Goal: Task Accomplishment & Management: Use online tool/utility

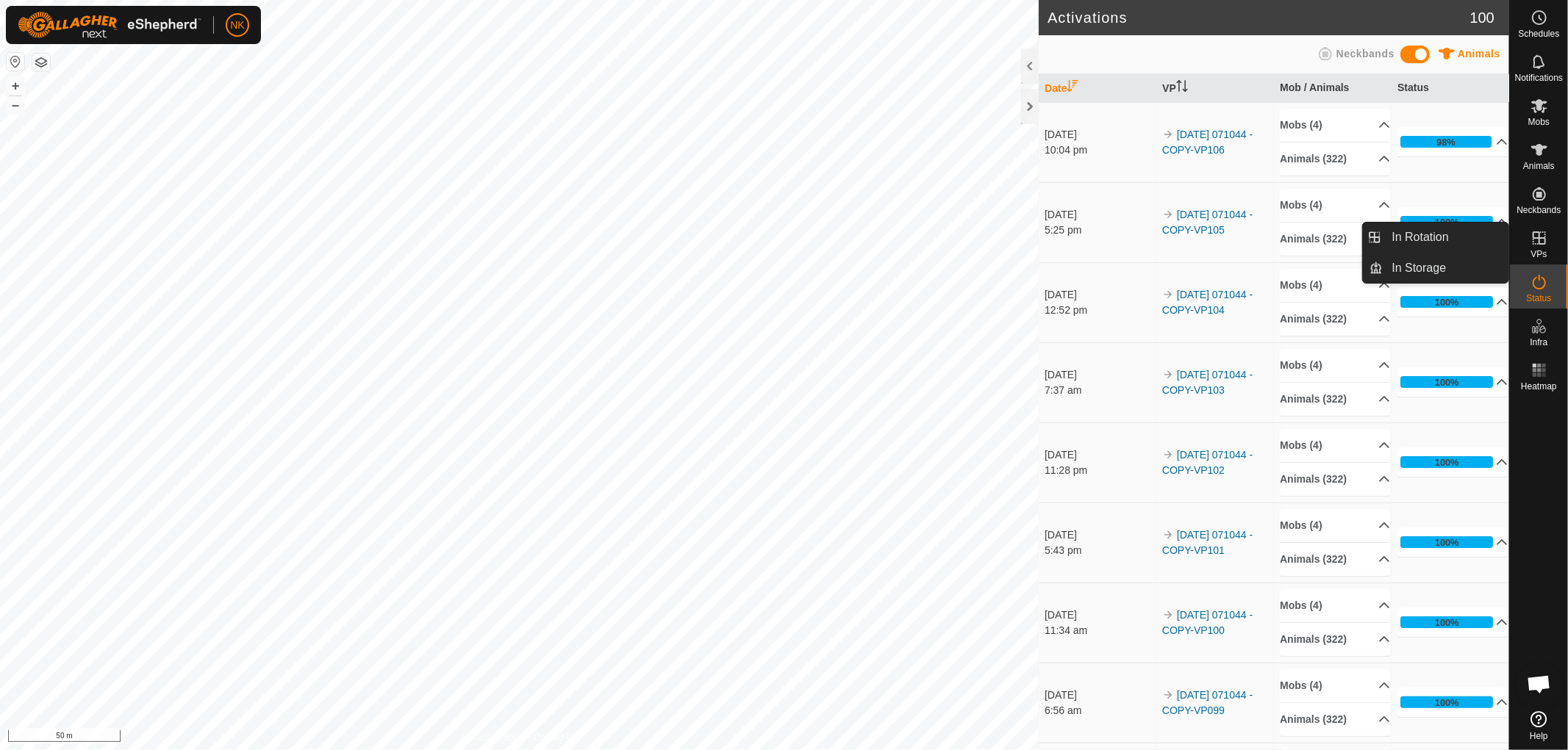
click at [1395, 236] on link "In Rotation" at bounding box center [1446, 237] width 125 height 29
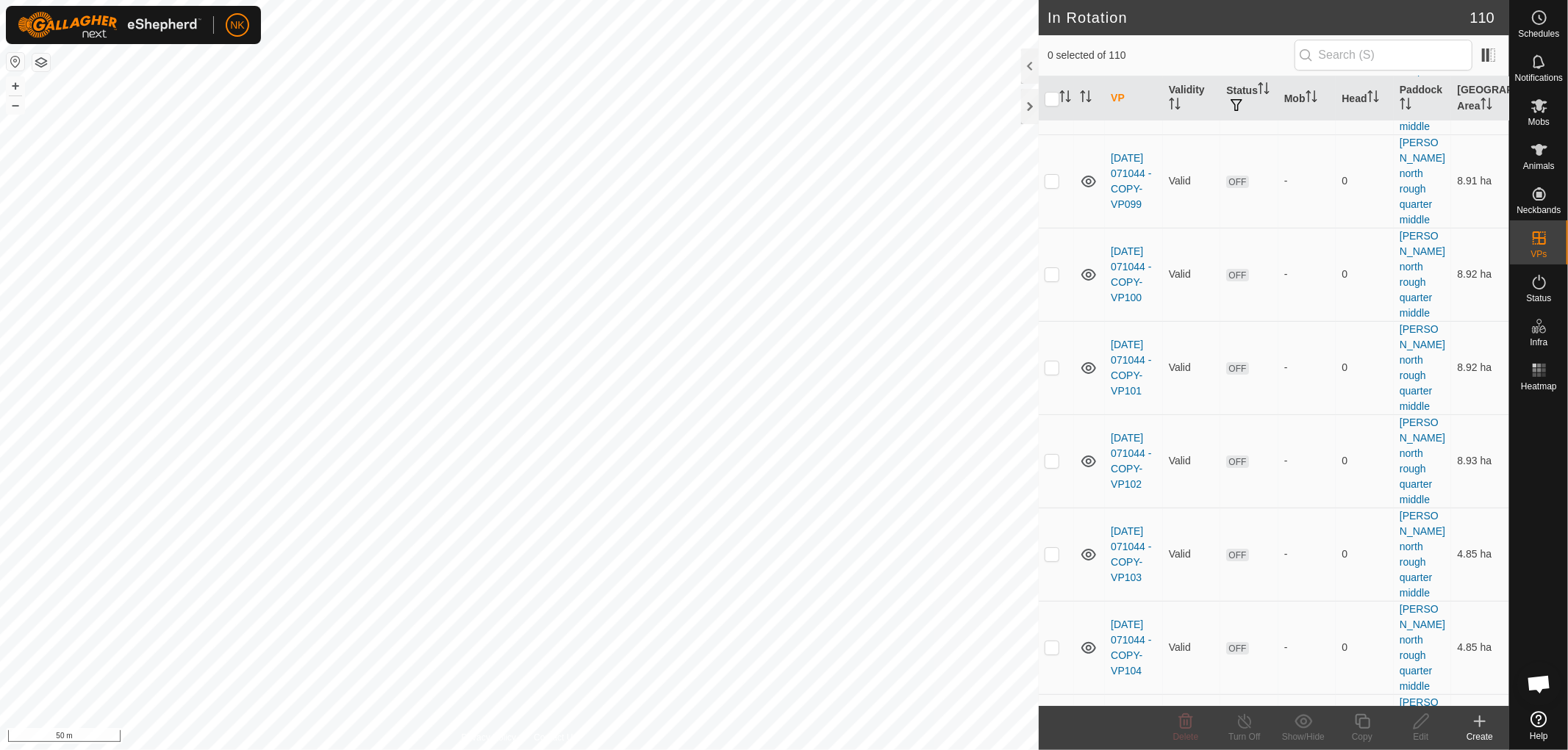
scroll to position [3837, 0]
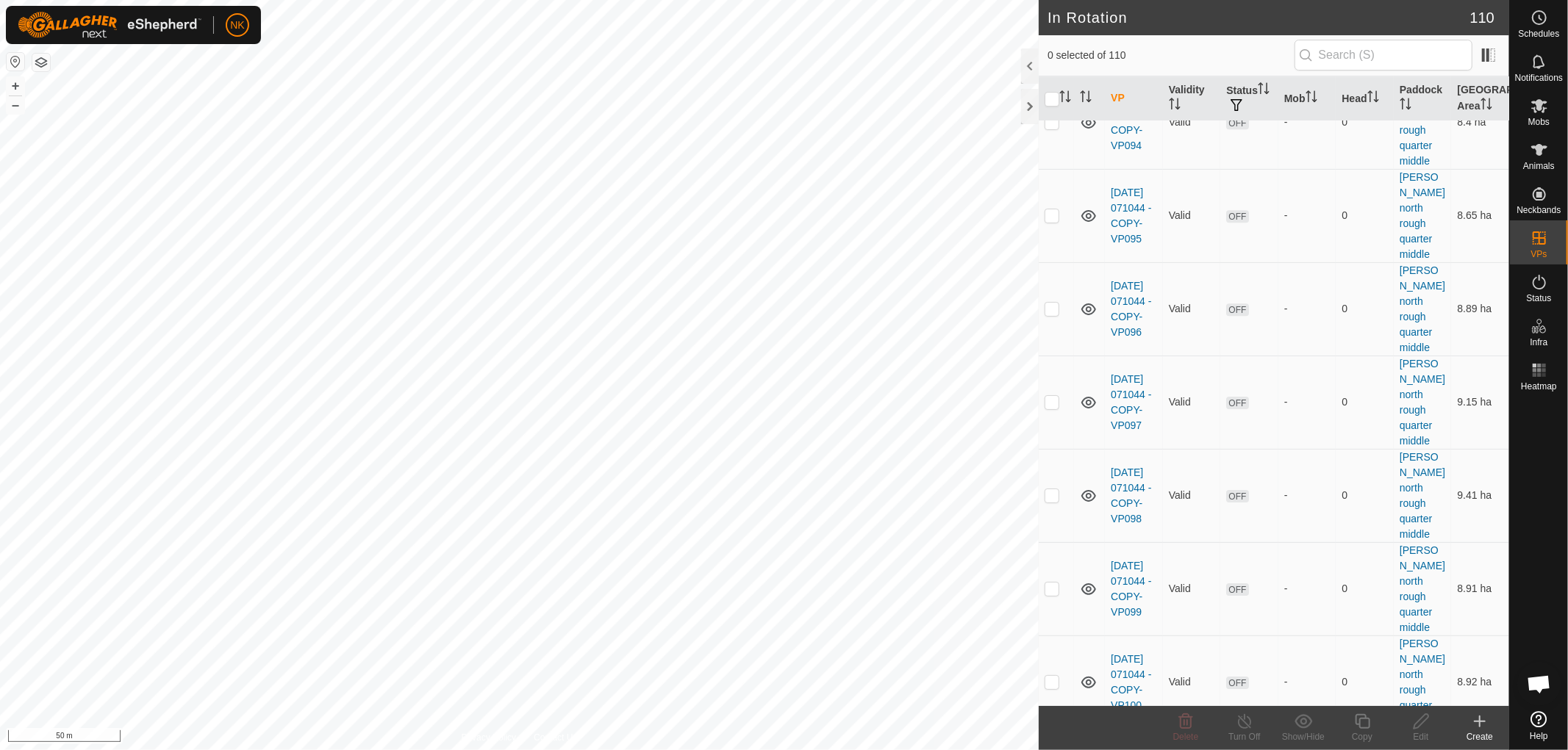
checkbox input "true"
click at [1363, 731] on div "Copy" at bounding box center [1362, 737] width 59 height 14
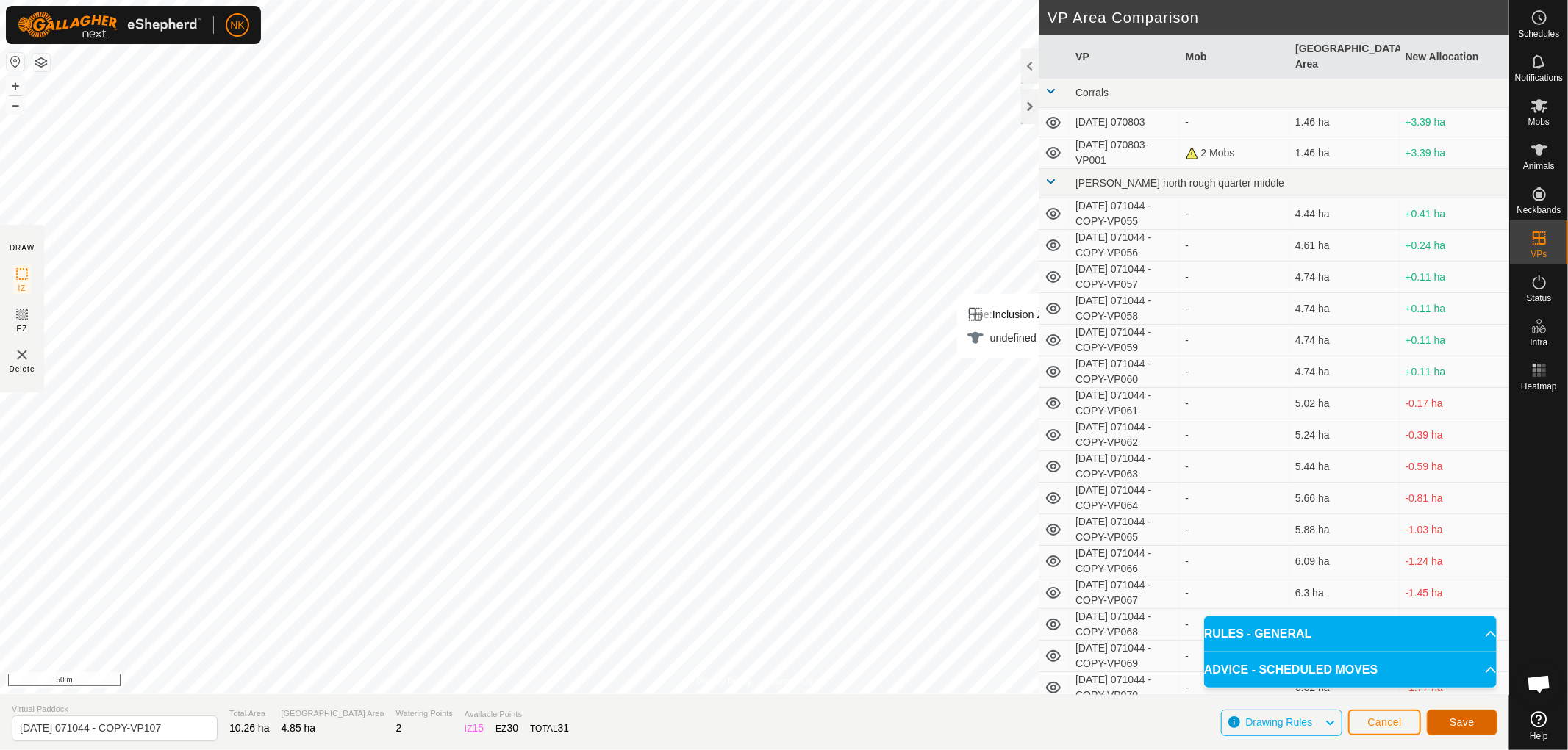
click at [1470, 722] on span "Save" at bounding box center [1462, 723] width 25 height 12
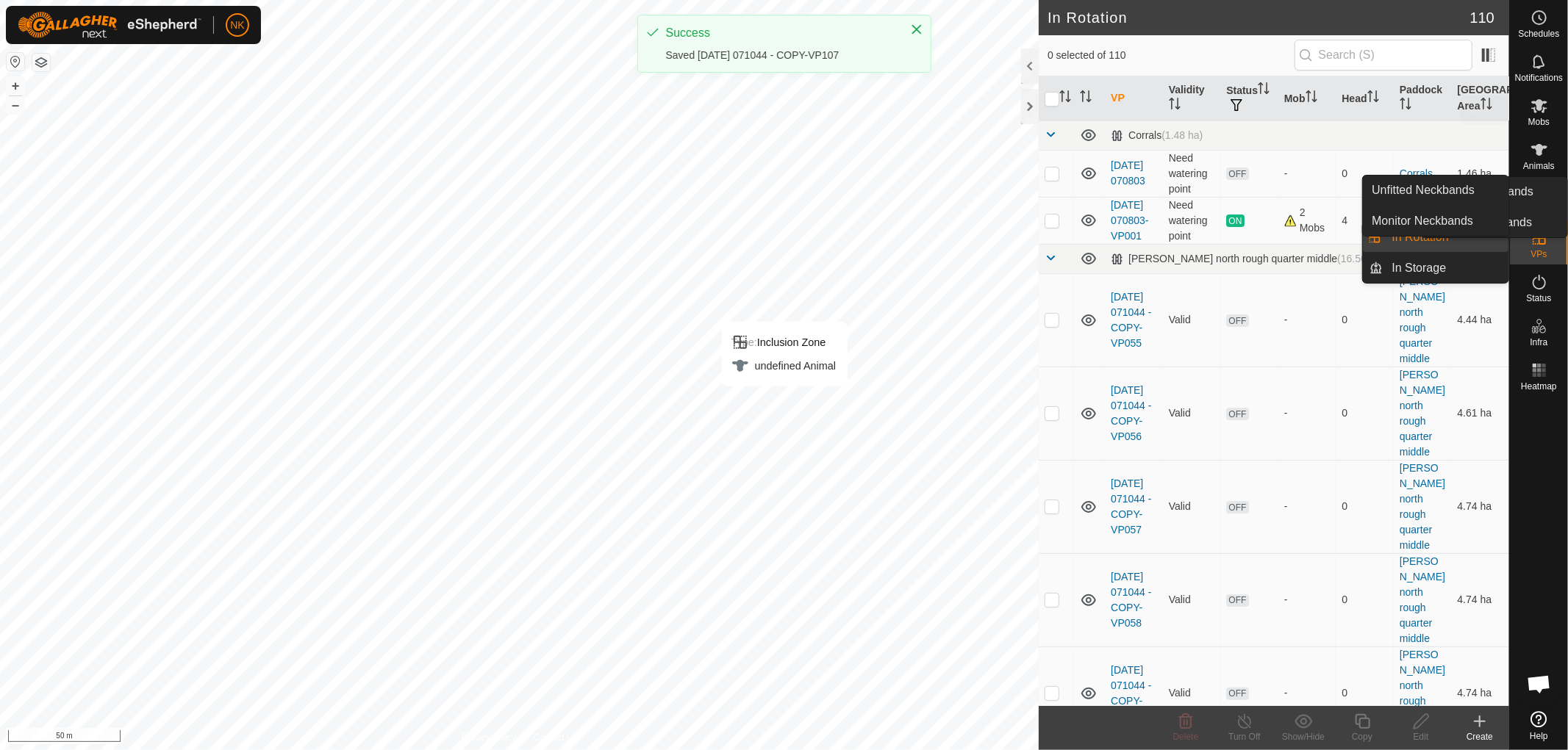
click at [1544, 113] on icon at bounding box center [1539, 106] width 17 height 17
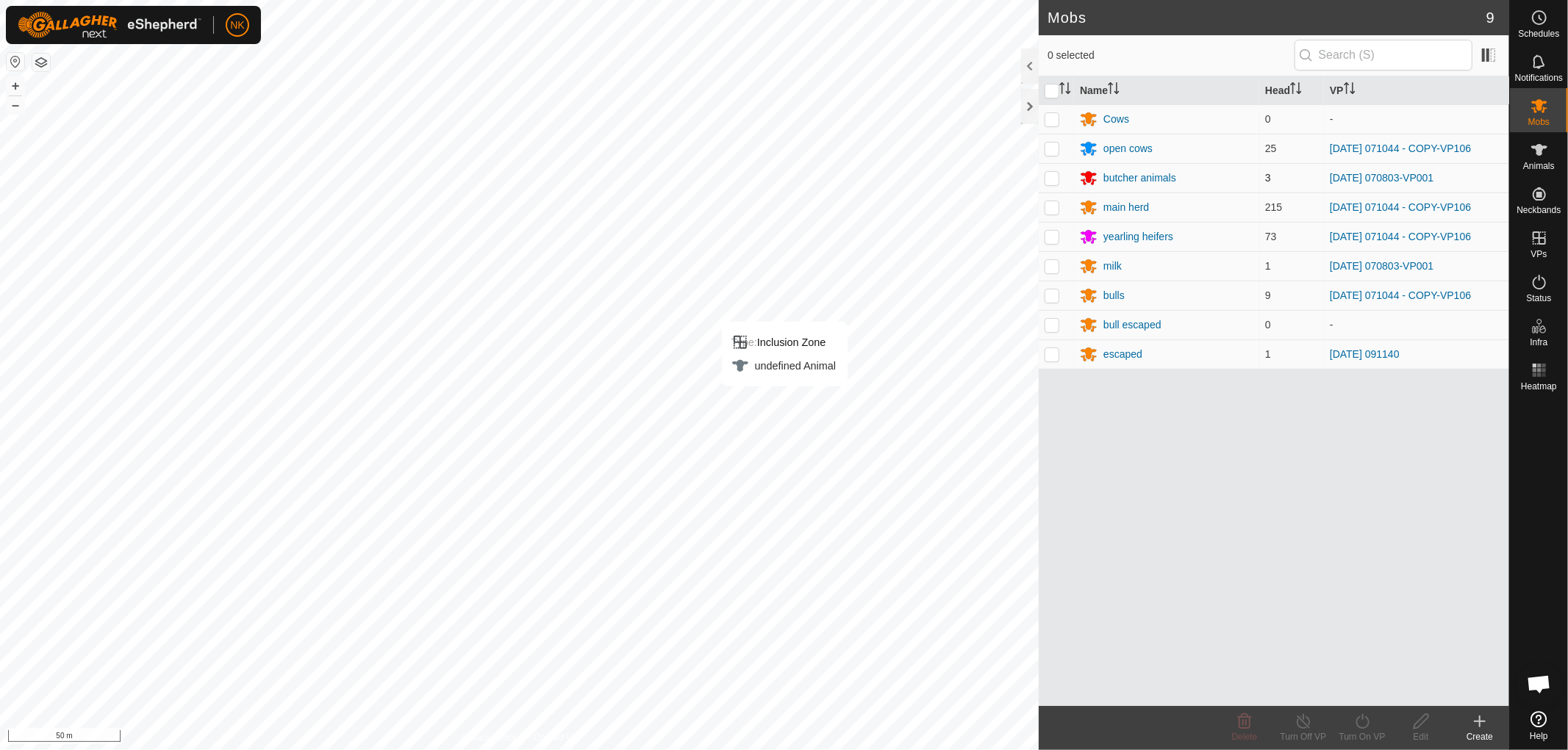
click at [1047, 182] on p-checkbox at bounding box center [1051, 178] width 15 height 12
checkbox input "true"
click at [1049, 152] on p-checkbox at bounding box center [1051, 149] width 15 height 12
checkbox input "true"
click at [1046, 181] on p-checkbox at bounding box center [1051, 178] width 15 height 12
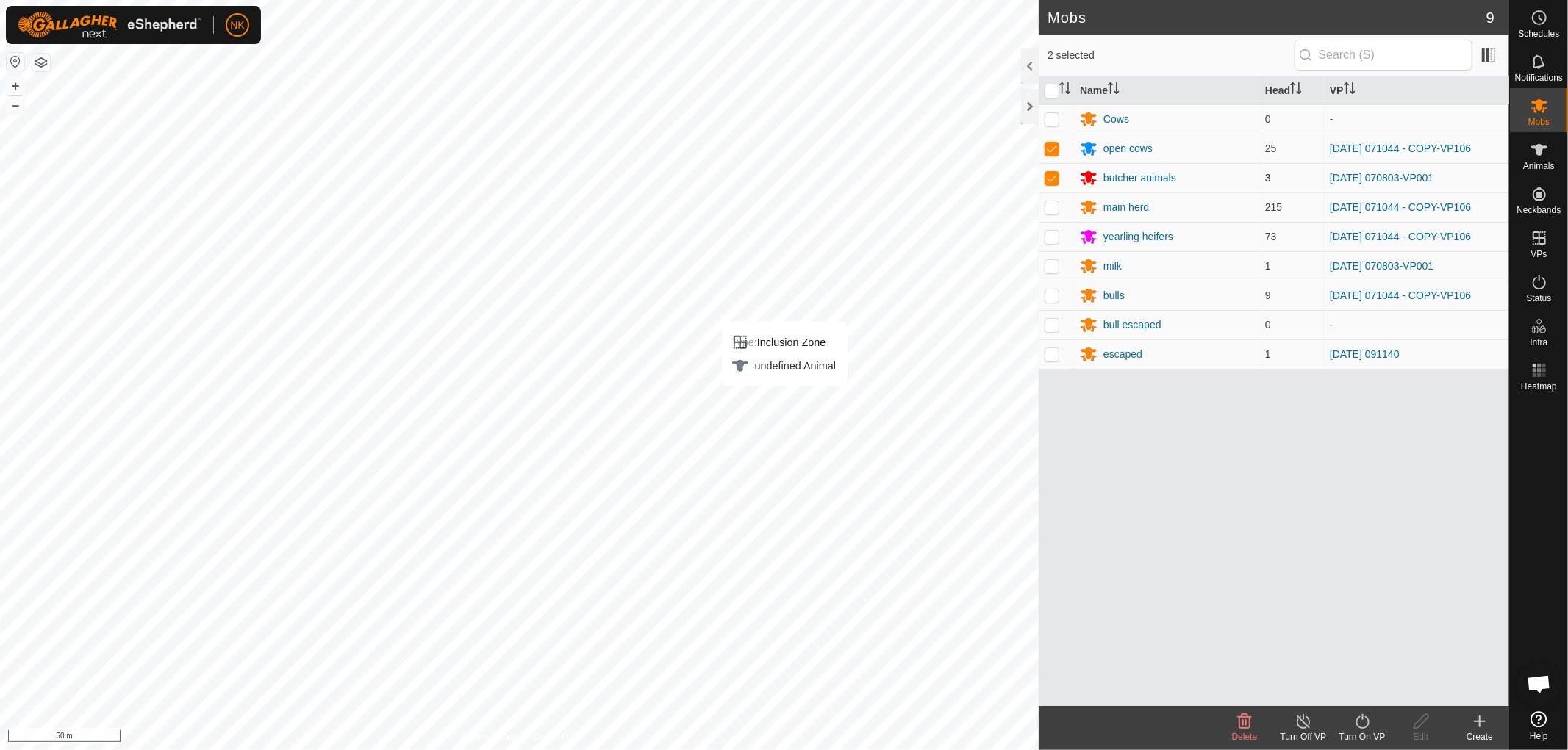
checkbox input "false"
click at [1042, 208] on td at bounding box center [1056, 207] width 35 height 29
checkbox input "true"
click at [1054, 240] on p-checkbox at bounding box center [1051, 237] width 15 height 12
checkbox input "true"
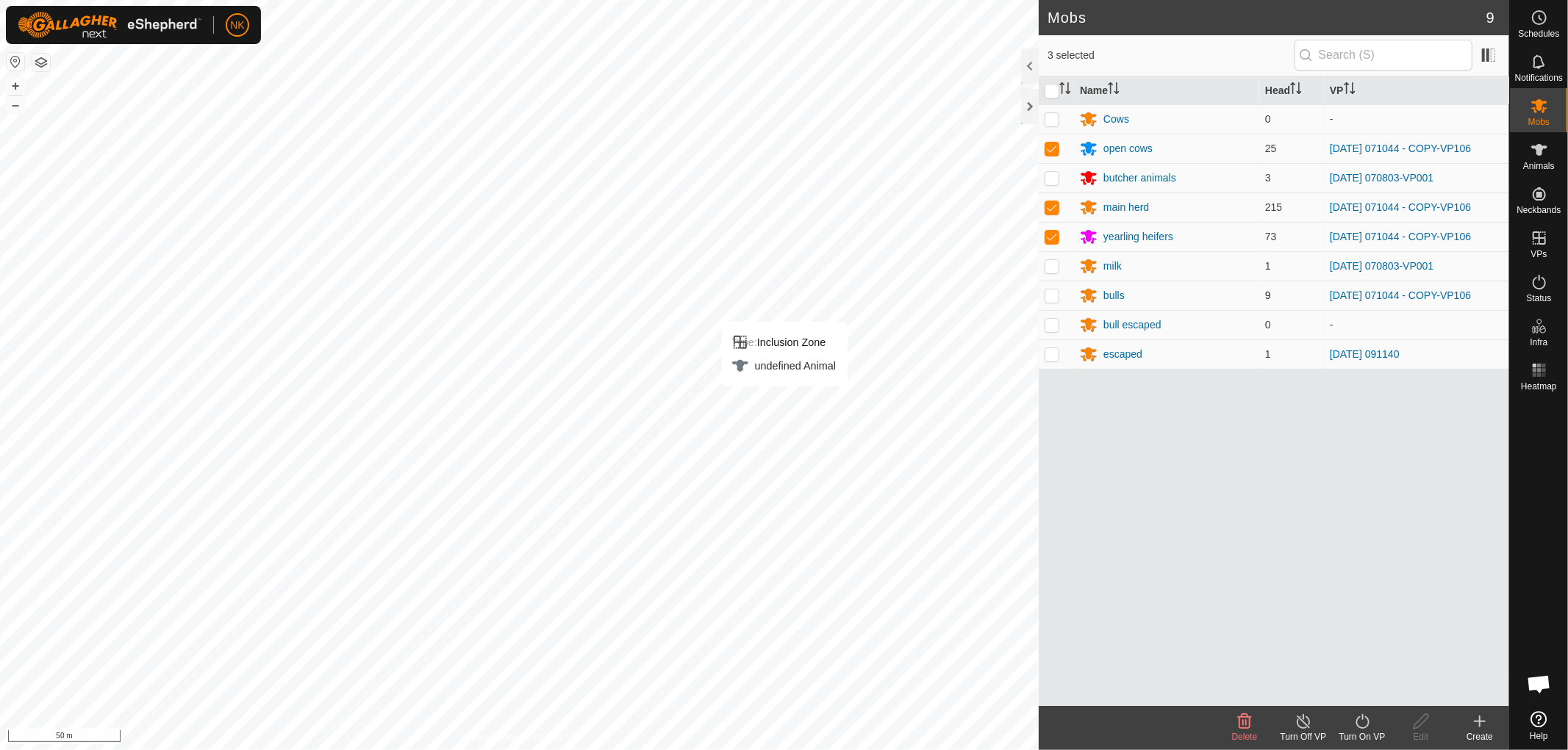
click at [1055, 294] on p-checkbox at bounding box center [1051, 295] width 15 height 12
checkbox input "true"
click at [1363, 731] on div "Turn On VP" at bounding box center [1362, 737] width 59 height 14
click at [1356, 687] on link "Now" at bounding box center [1406, 689] width 146 height 29
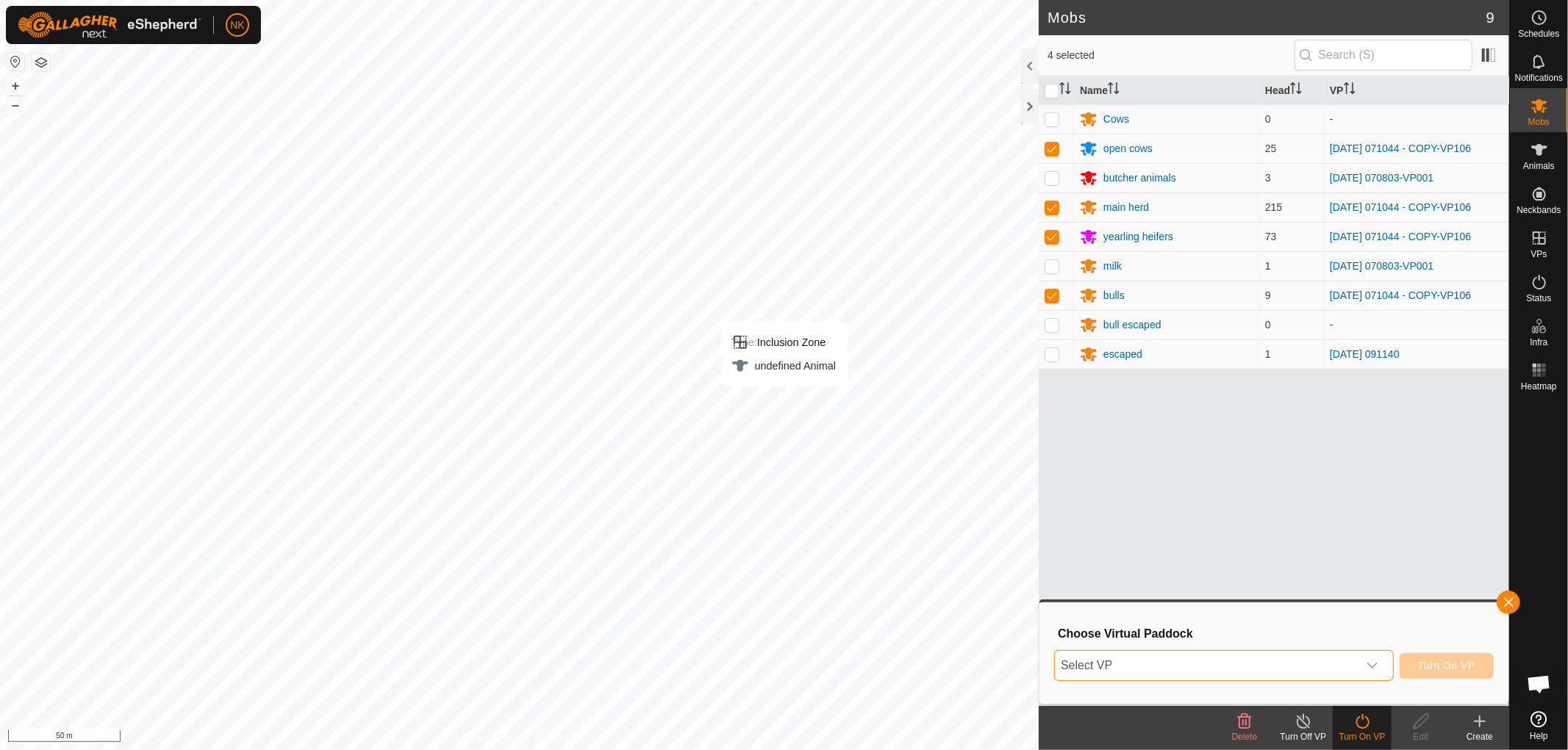
click at [1303, 667] on span "Select VP" at bounding box center [1207, 665] width 303 height 29
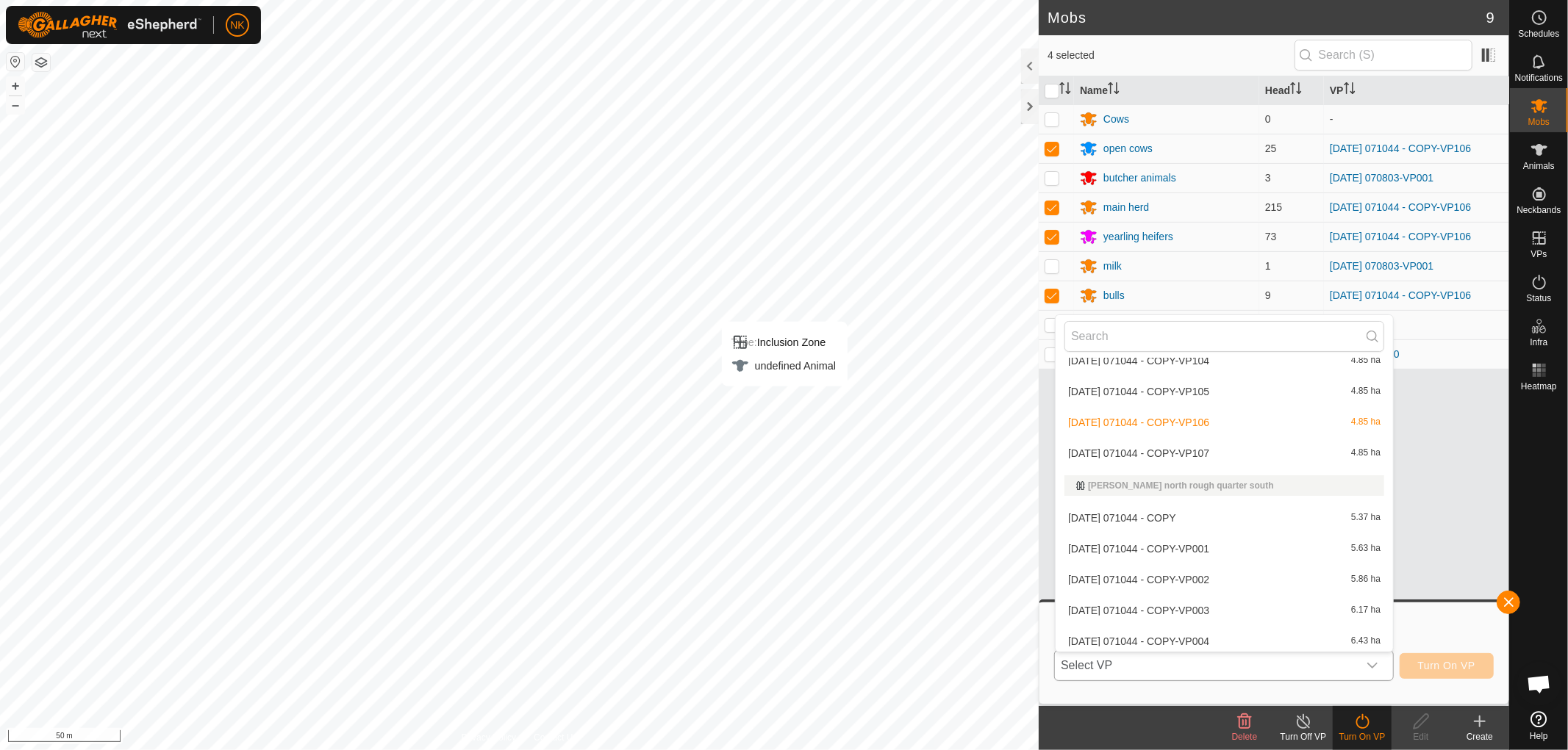
scroll to position [1652, 0]
click at [1196, 448] on li "[DATE] 071044 - COPY-VP107 4.85 ha" at bounding box center [1223, 456] width 337 height 29
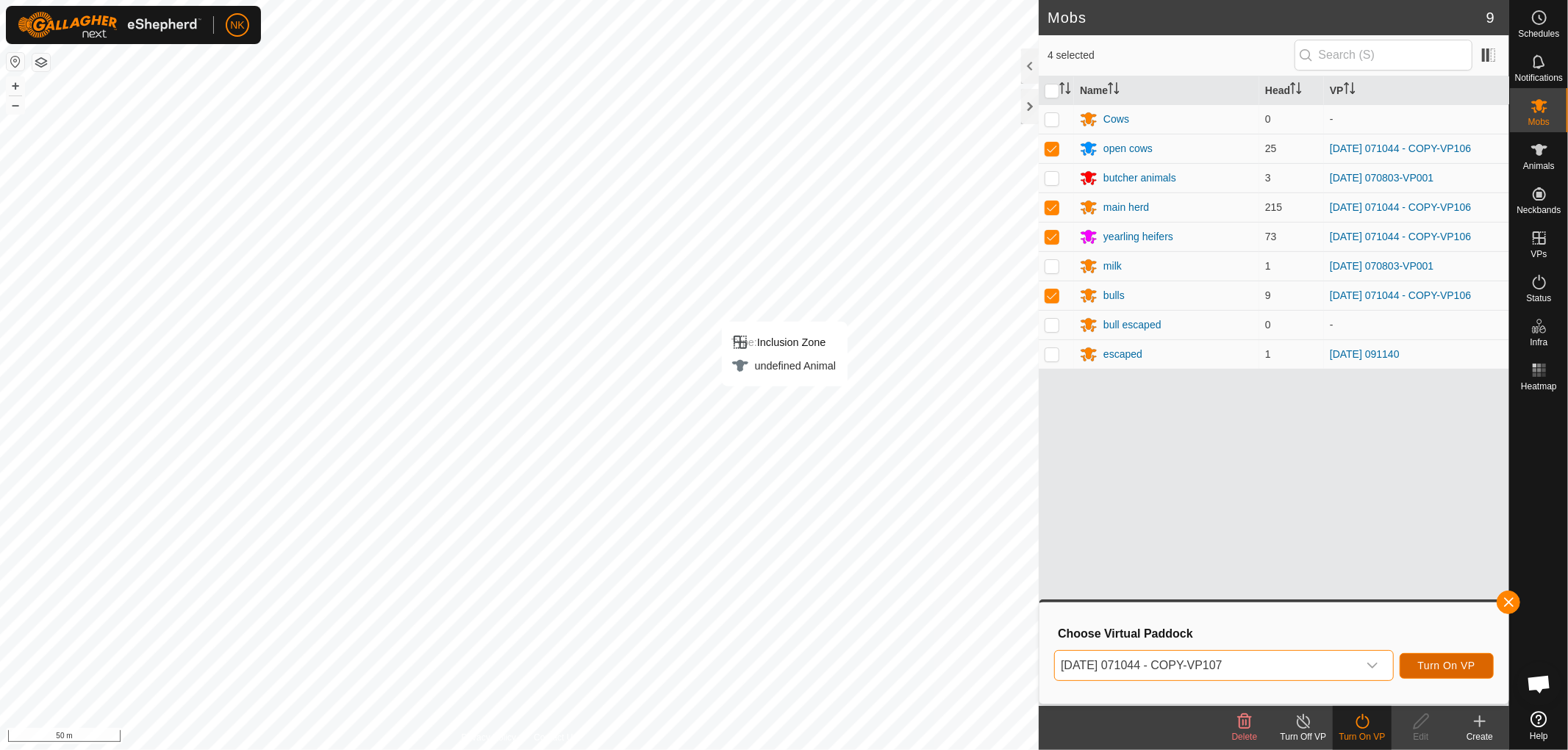
click at [1449, 673] on button "Turn On VP" at bounding box center [1446, 666] width 94 height 25
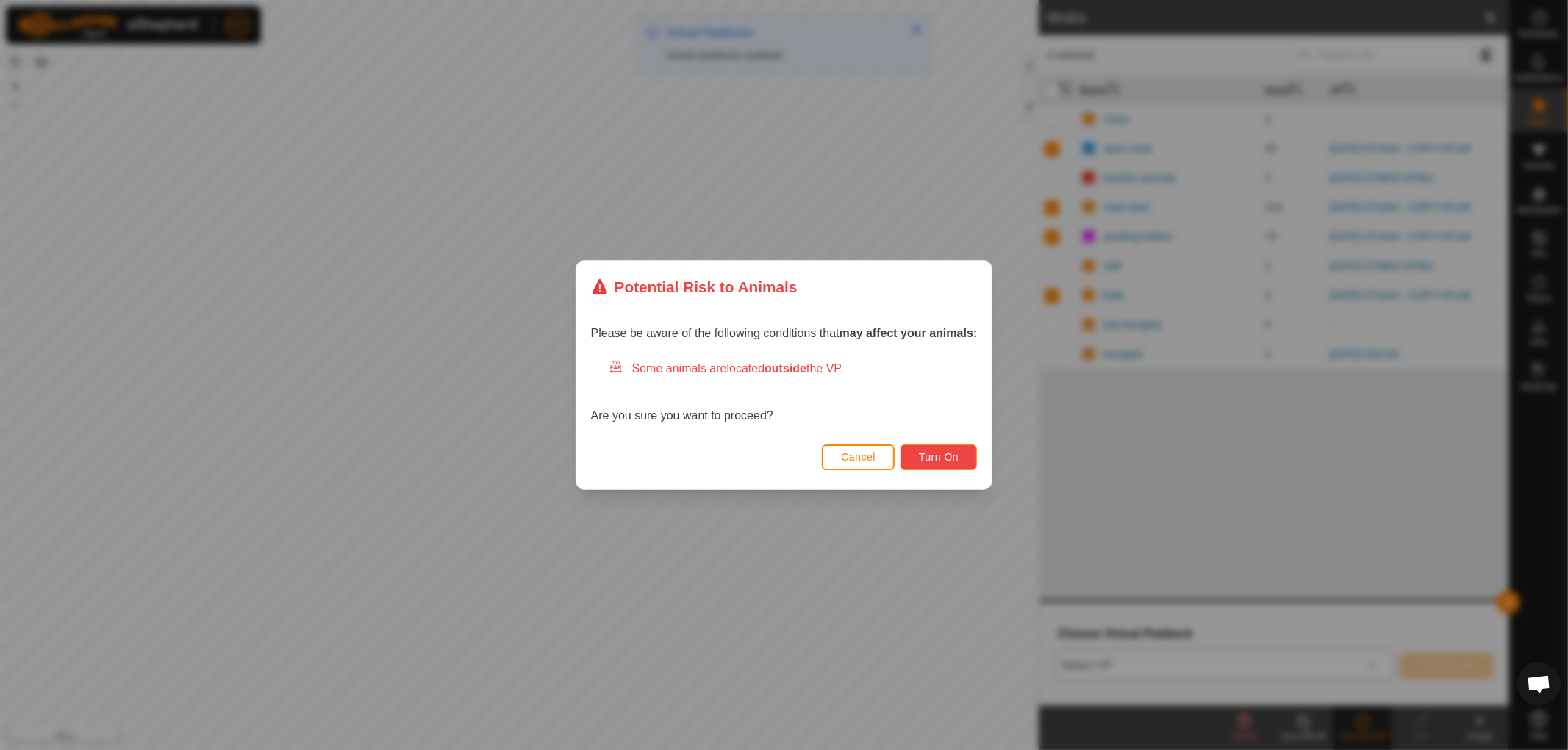
click at [937, 457] on span "Turn On" at bounding box center [938, 457] width 40 height 12
